Goal: Information Seeking & Learning: Learn about a topic

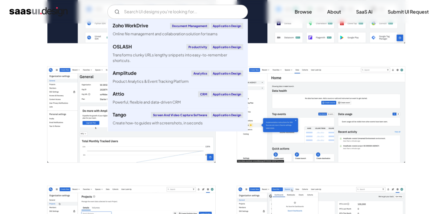
scroll to position [2026, 0]
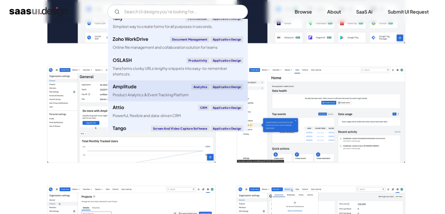
click at [167, 90] on div "Amplitude Analytics Application Design" at bounding box center [178, 87] width 131 height 6
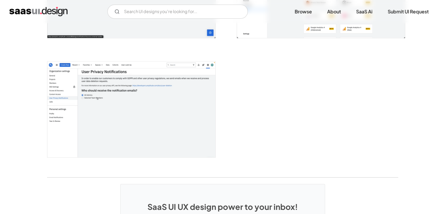
scroll to position [1365, 0]
